Goal: Information Seeking & Learning: Find specific fact

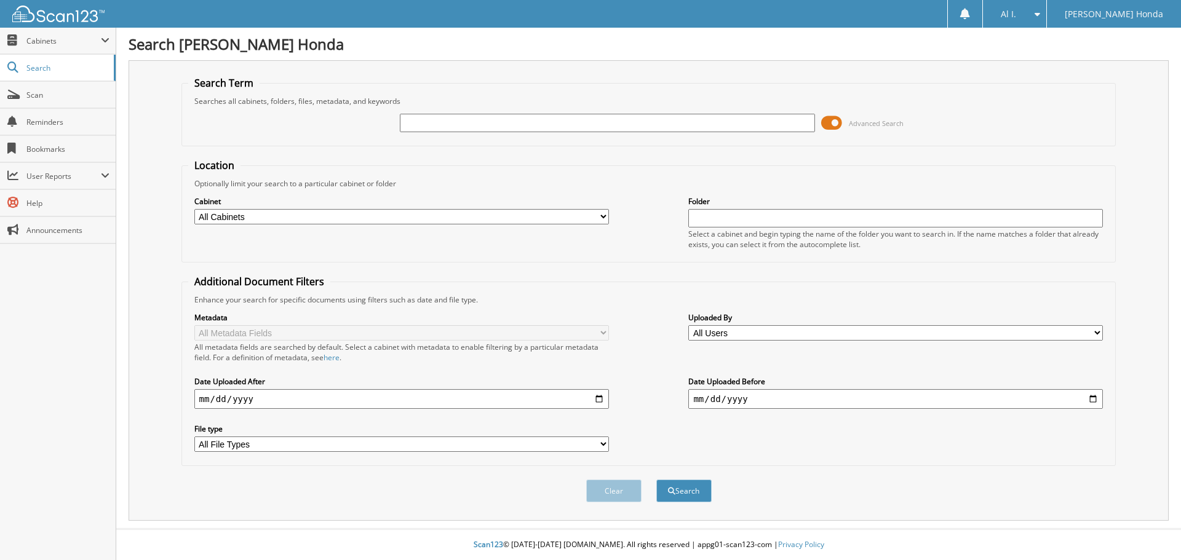
click at [429, 125] on input "text" at bounding box center [607, 123] width 415 height 18
type input "710617"
click at [656, 480] on button "Search" at bounding box center [683, 491] width 55 height 23
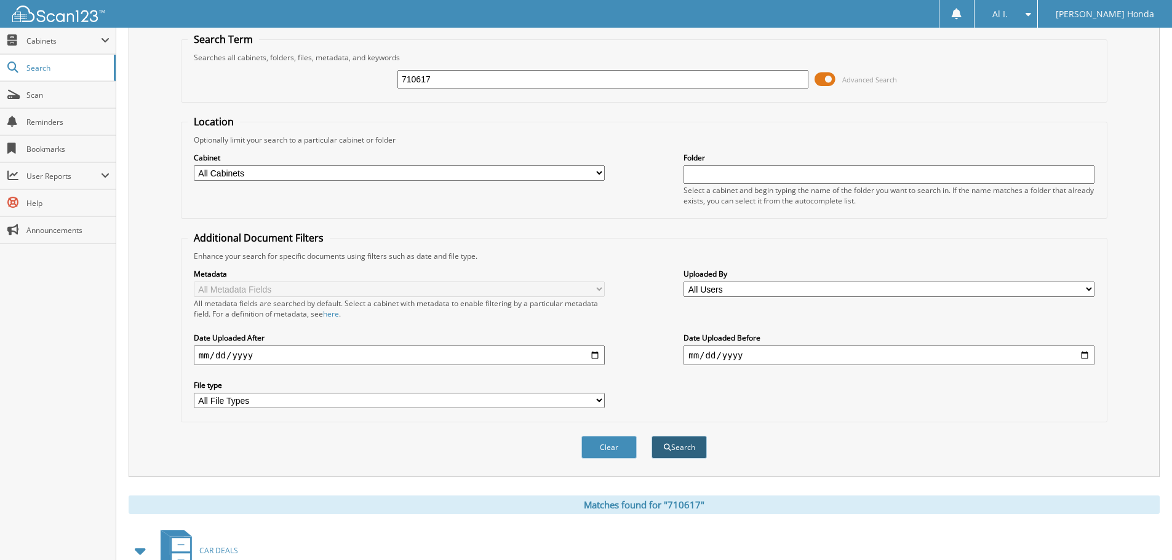
scroll to position [175, 0]
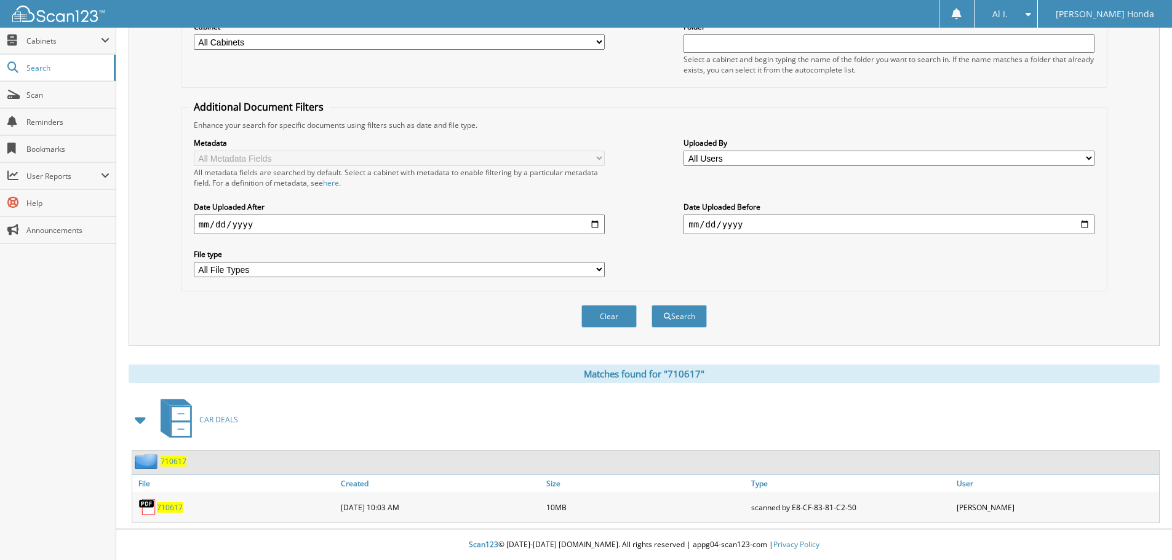
click at [167, 507] on span "710617" at bounding box center [170, 508] width 26 height 10
